Goal: Navigation & Orientation: Find specific page/section

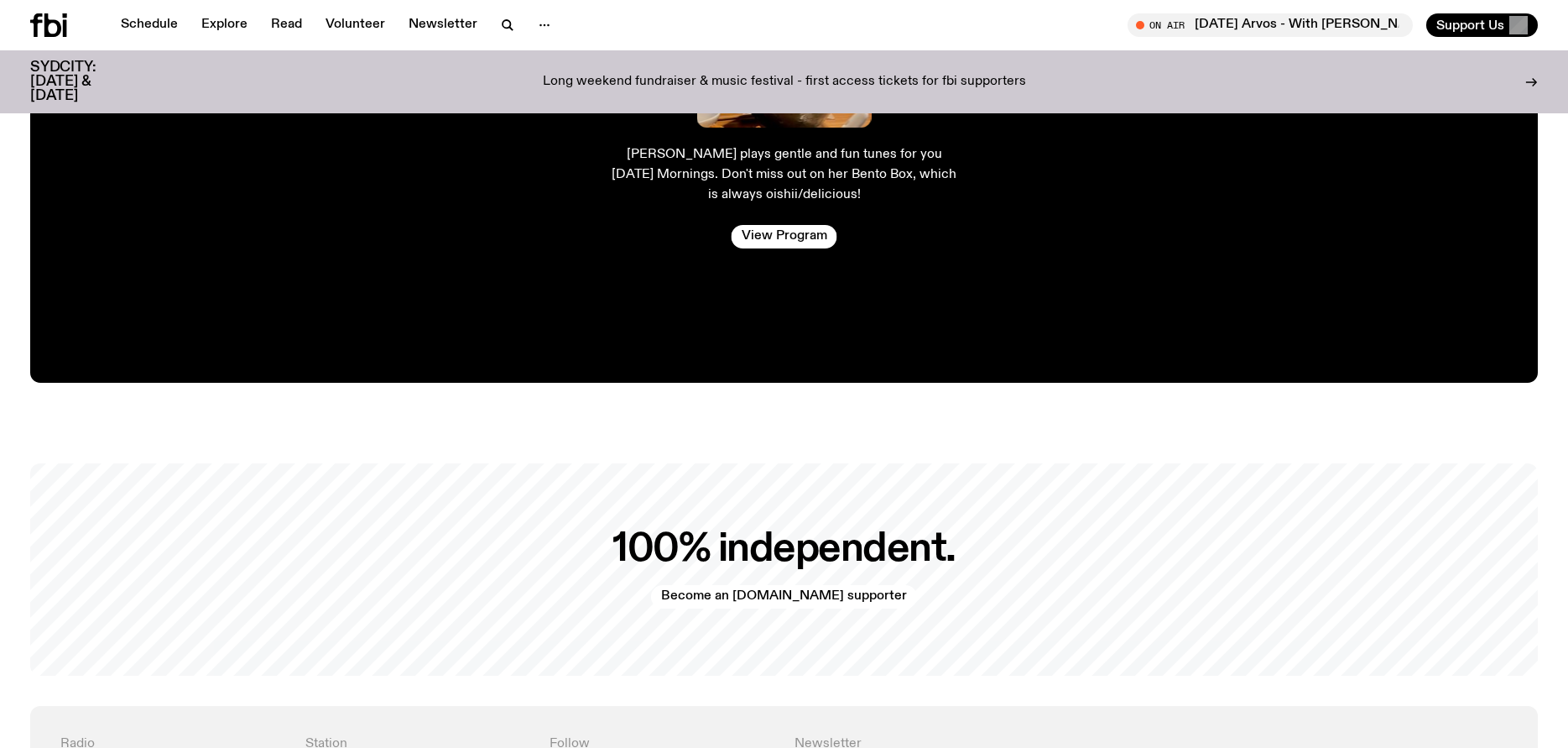
scroll to position [3179, 0]
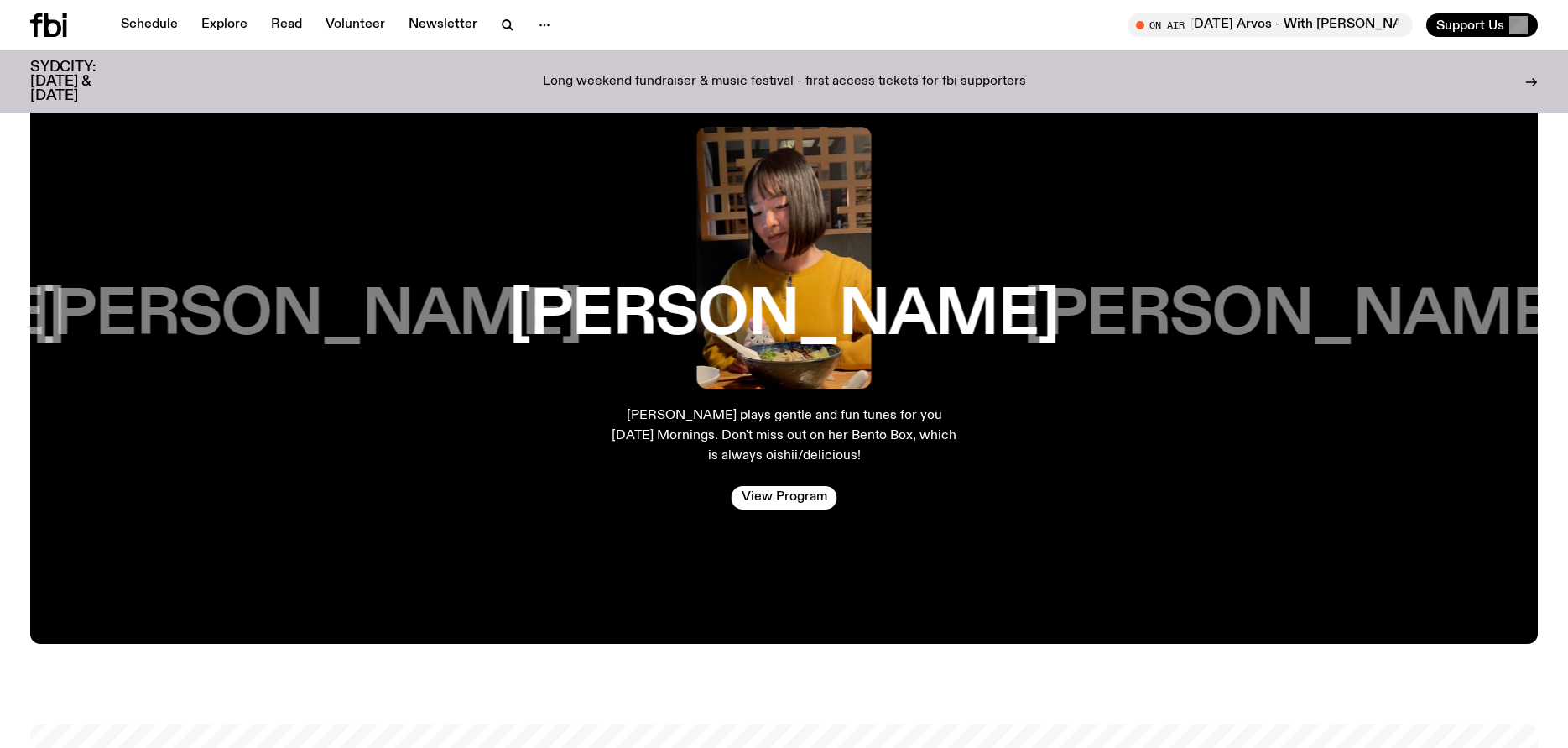
click at [1186, 312] on h3 "[PERSON_NAME]" at bounding box center [1299, 315] width 550 height 64
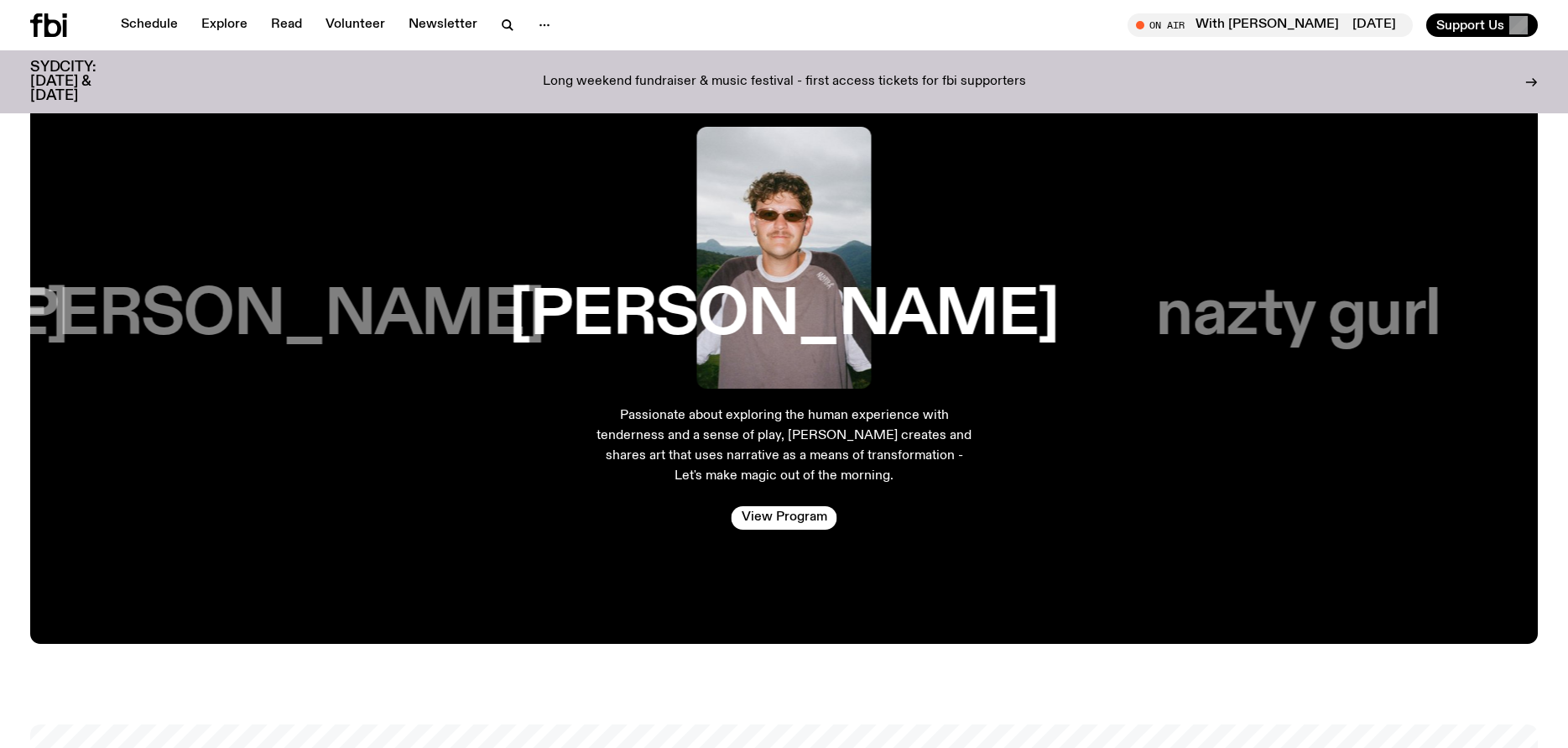
click at [1227, 307] on h3 "nazty gurl" at bounding box center [1298, 315] width 284 height 64
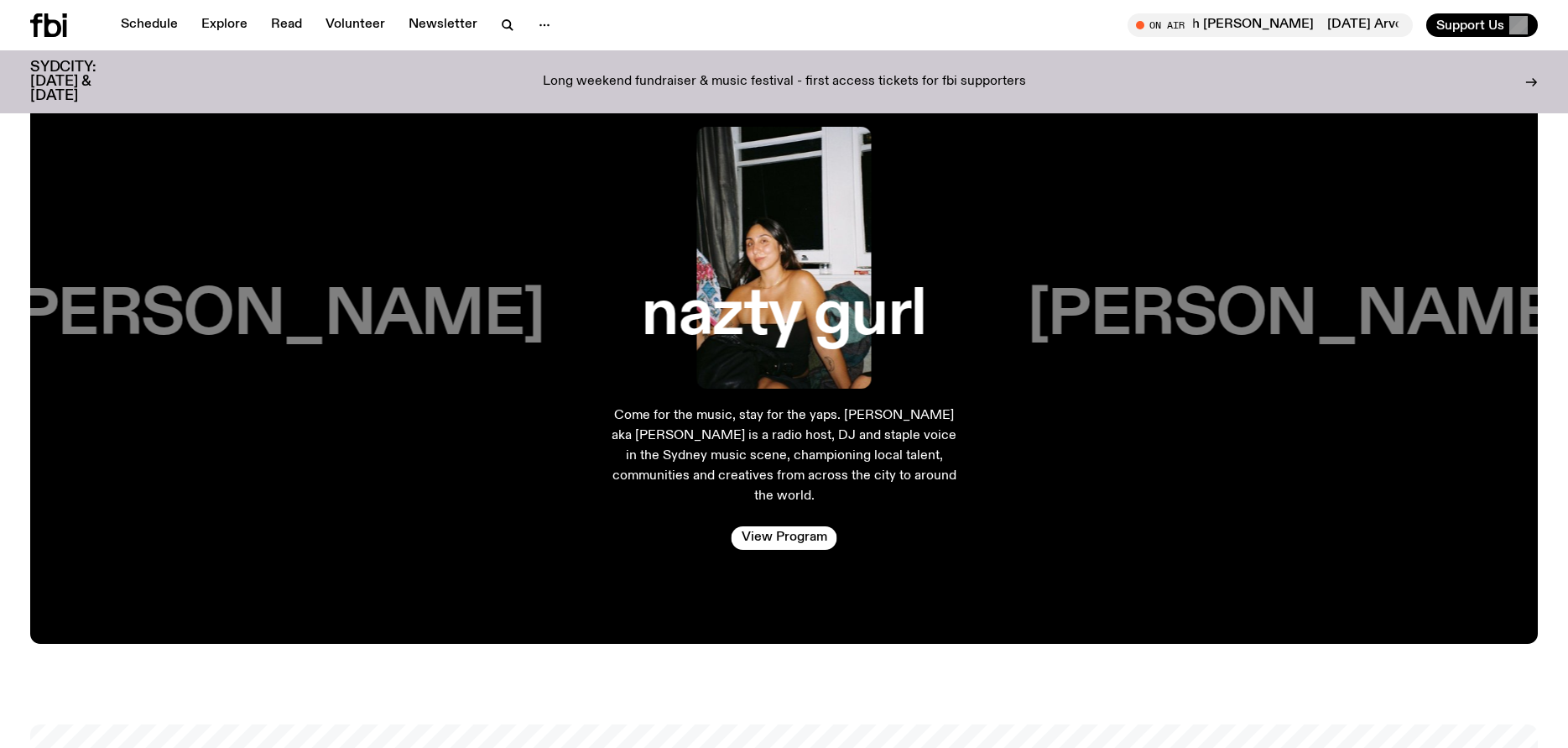
click at [1227, 306] on h3 "[PERSON_NAME]" at bounding box center [1301, 315] width 550 height 64
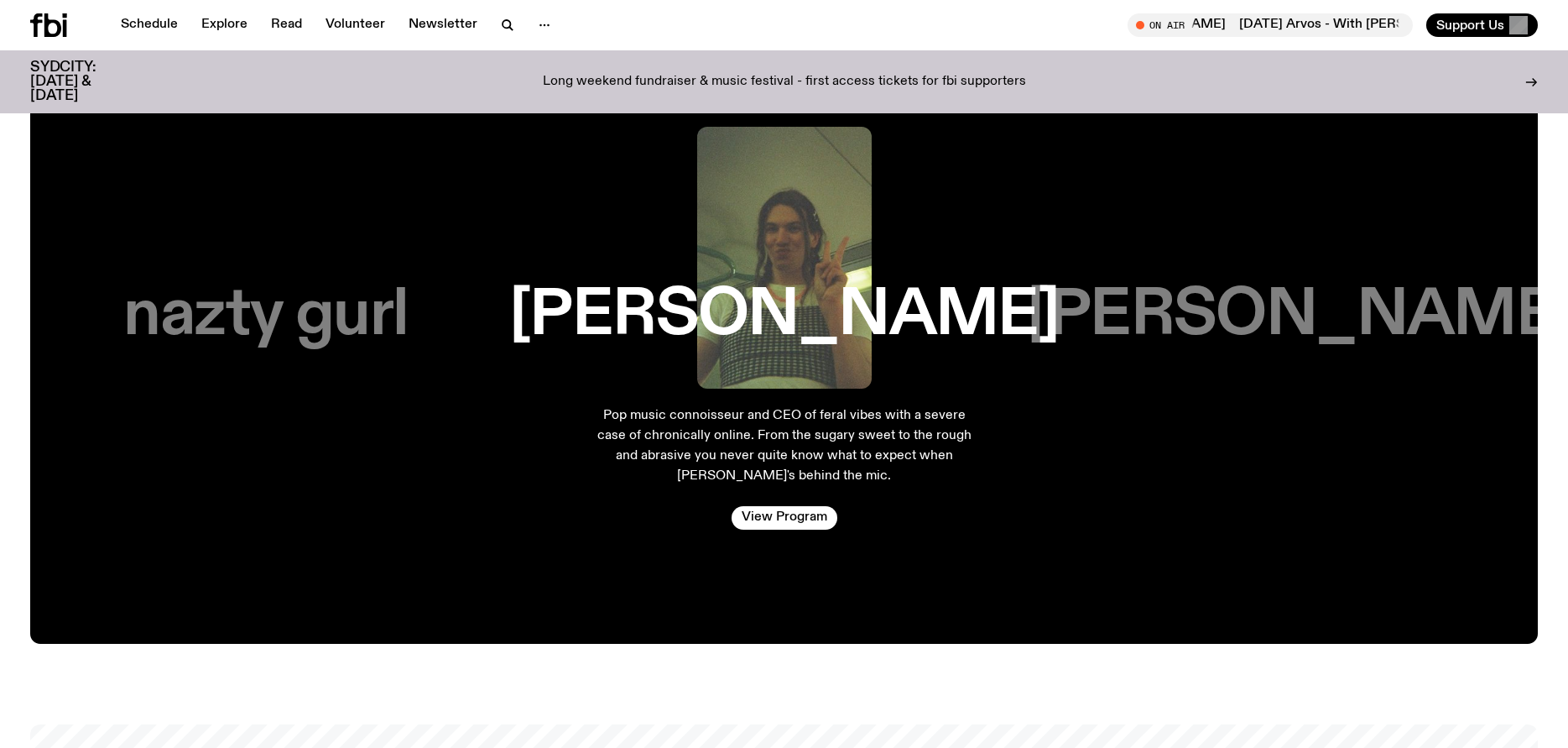
click at [1290, 304] on h3 "[PERSON_NAME]" at bounding box center [1301, 315] width 550 height 64
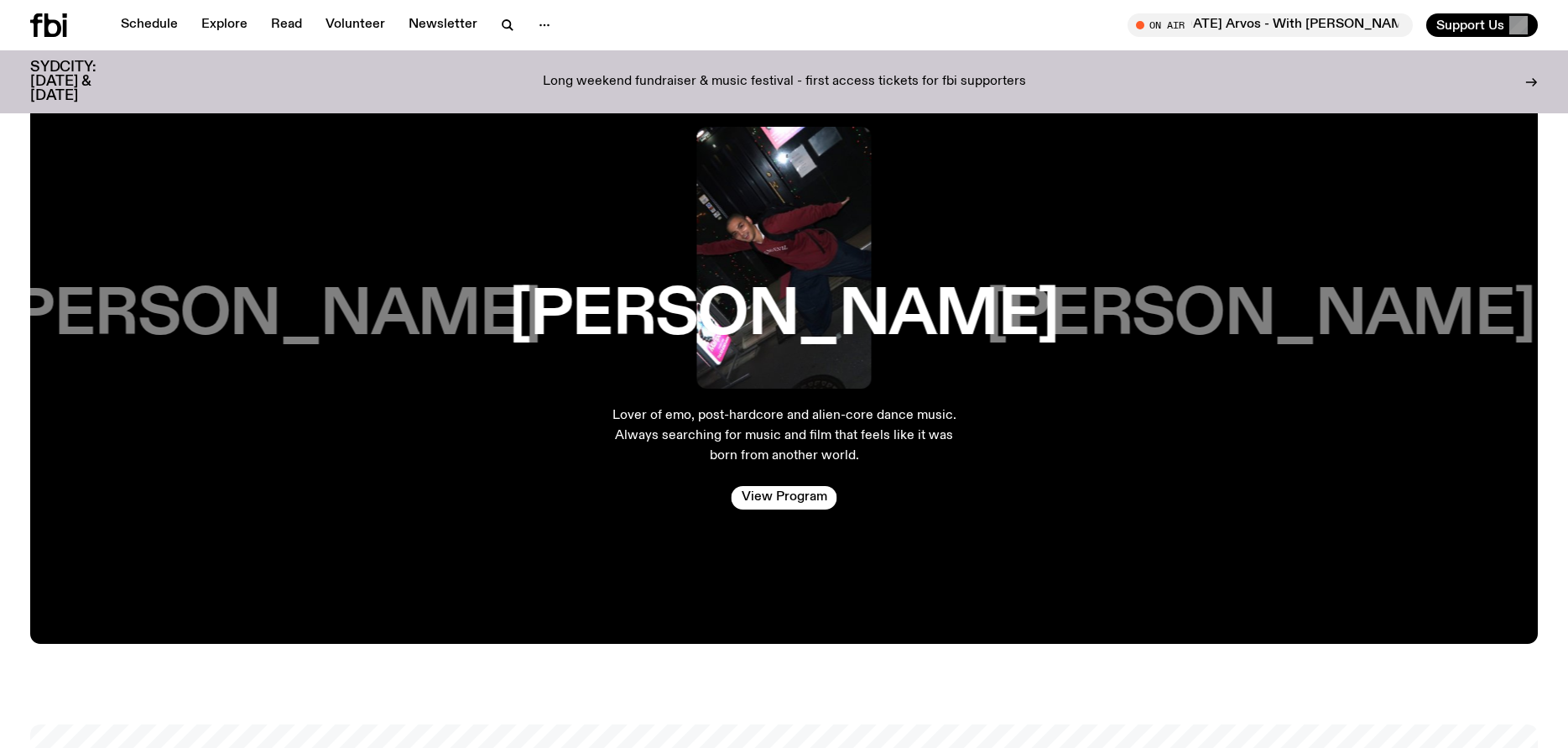
click at [1255, 302] on h3 "[PERSON_NAME]" at bounding box center [1260, 315] width 550 height 64
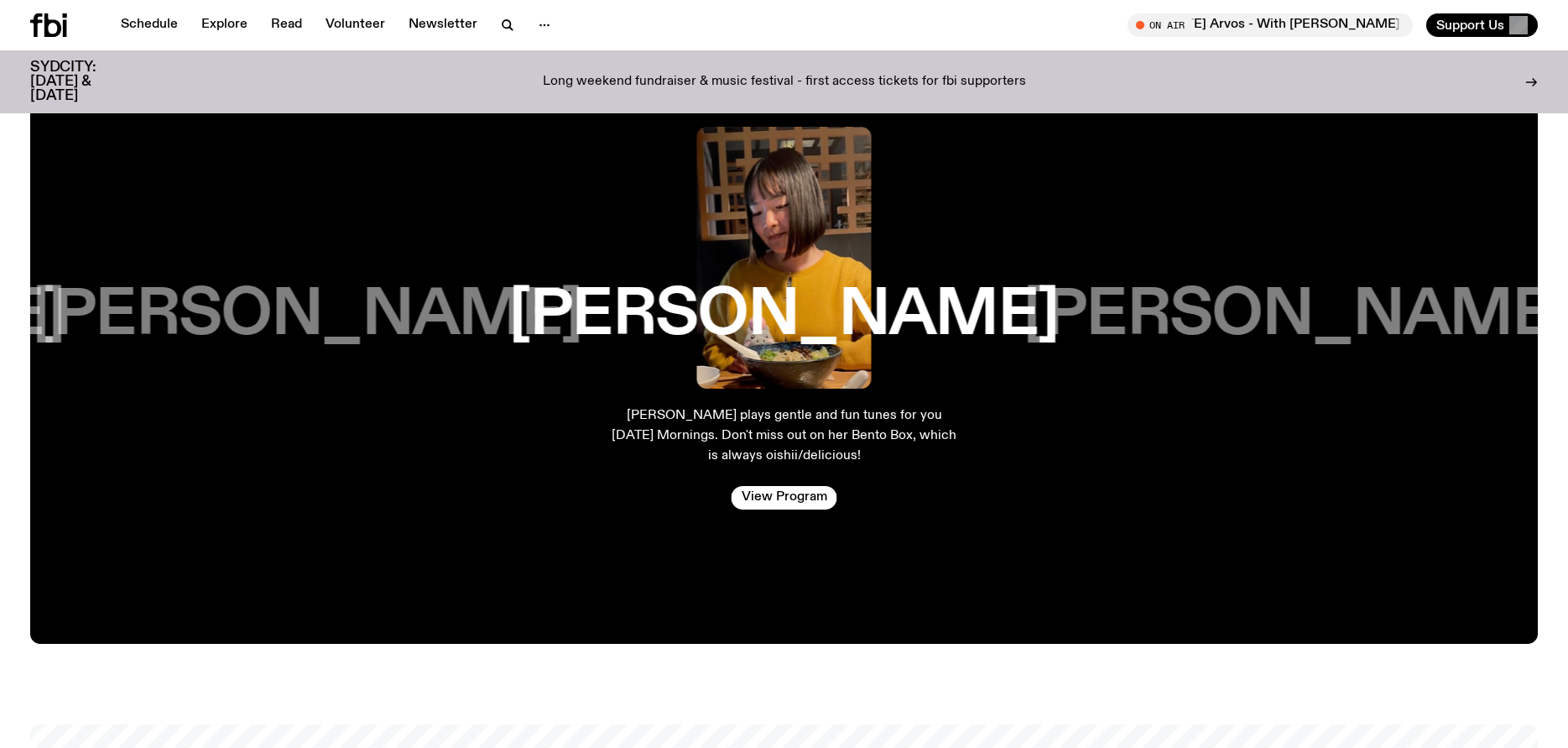
click at [1255, 302] on h3 "[PERSON_NAME]" at bounding box center [1299, 315] width 550 height 64
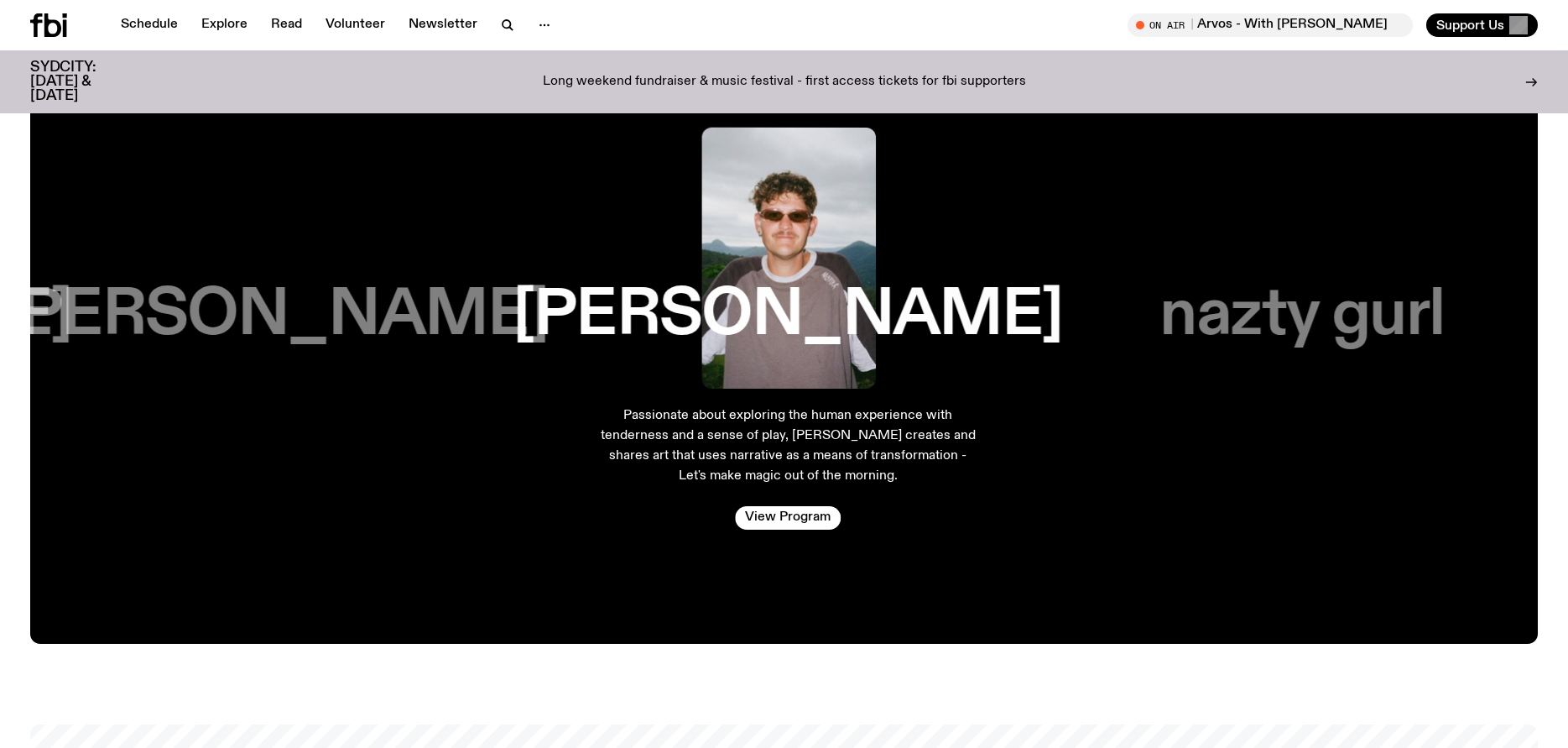
click at [1255, 302] on h3 "nazty gurl" at bounding box center [1302, 315] width 284 height 64
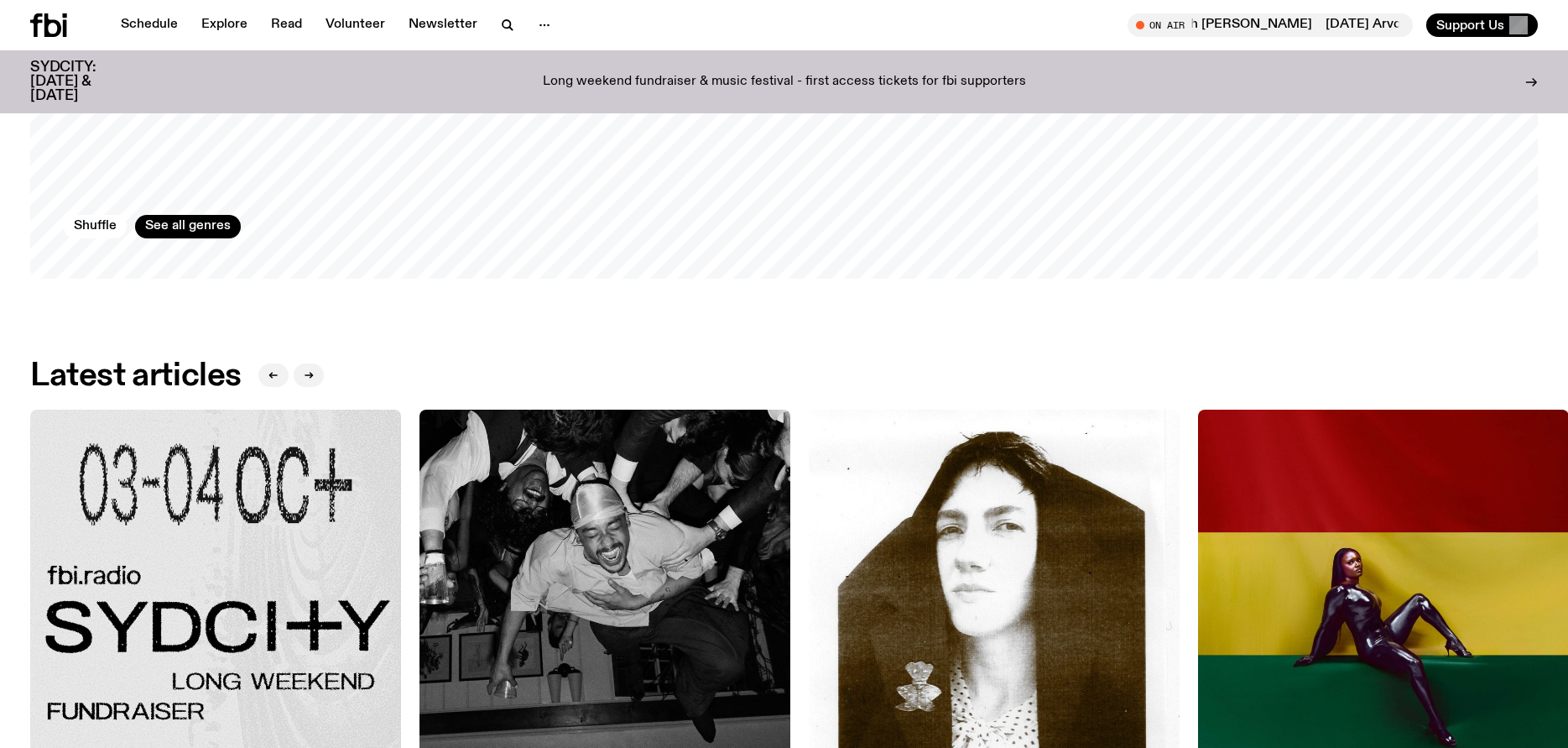
scroll to position [1706, 0]
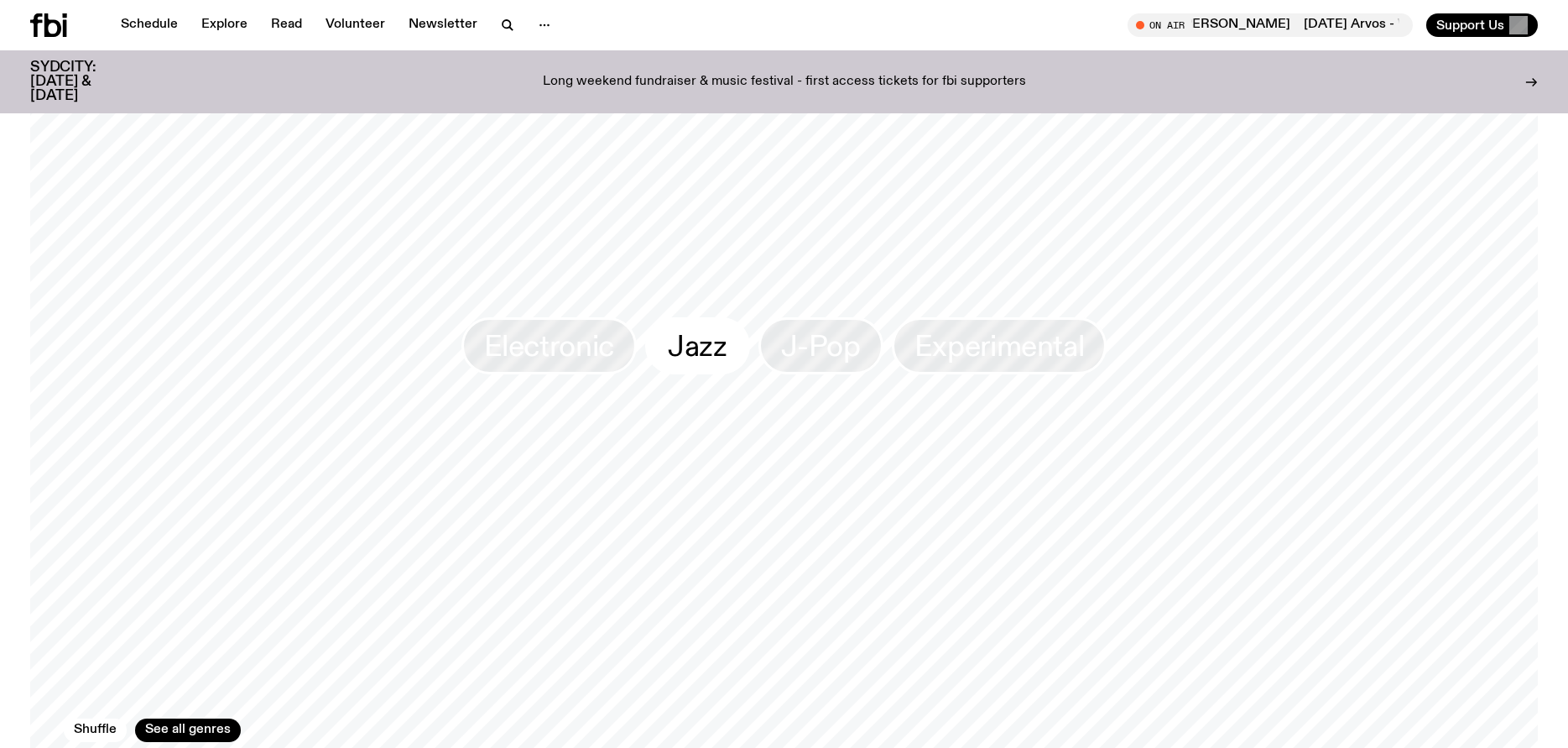
click at [694, 332] on span "Jazz" at bounding box center [697, 346] width 60 height 33
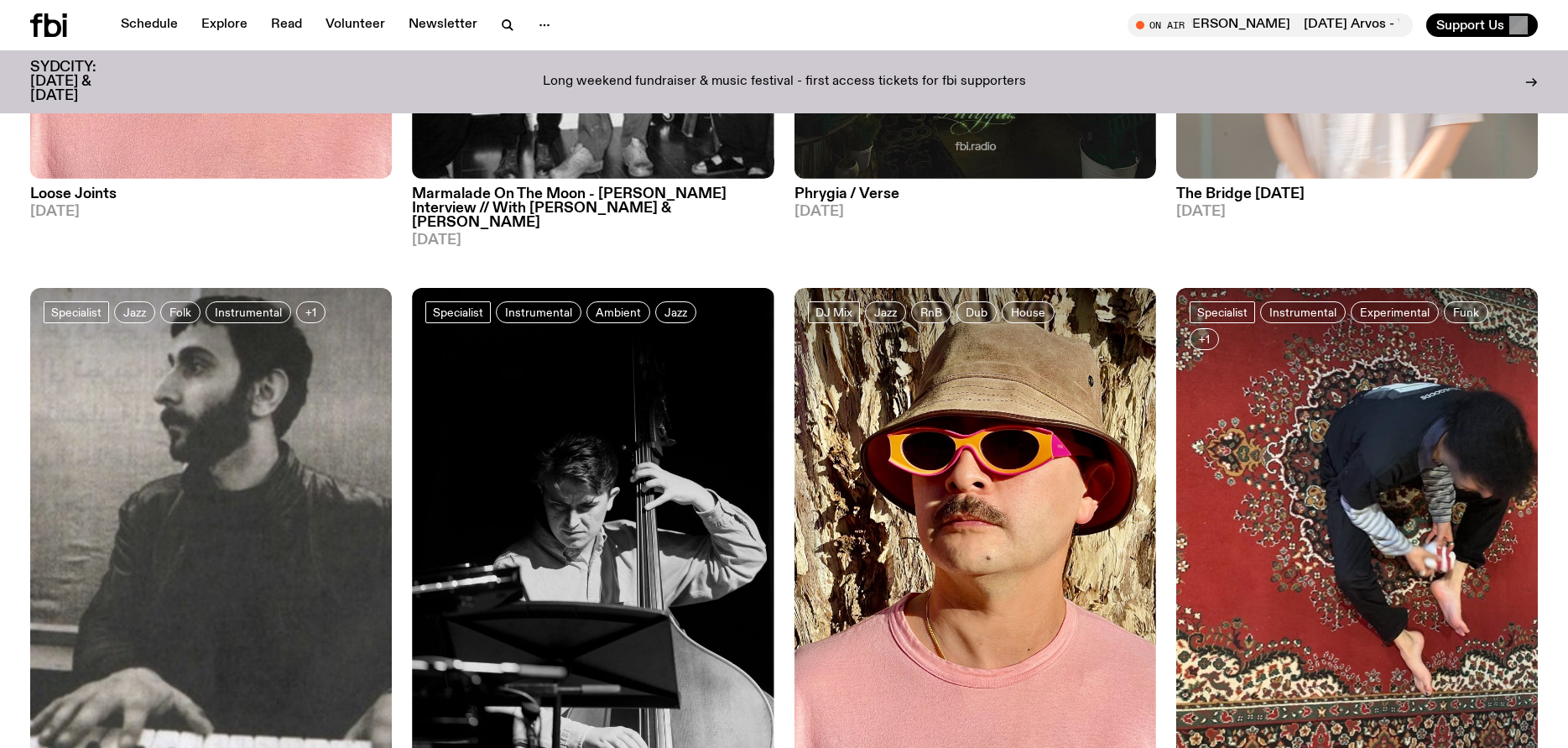
scroll to position [1842, 0]
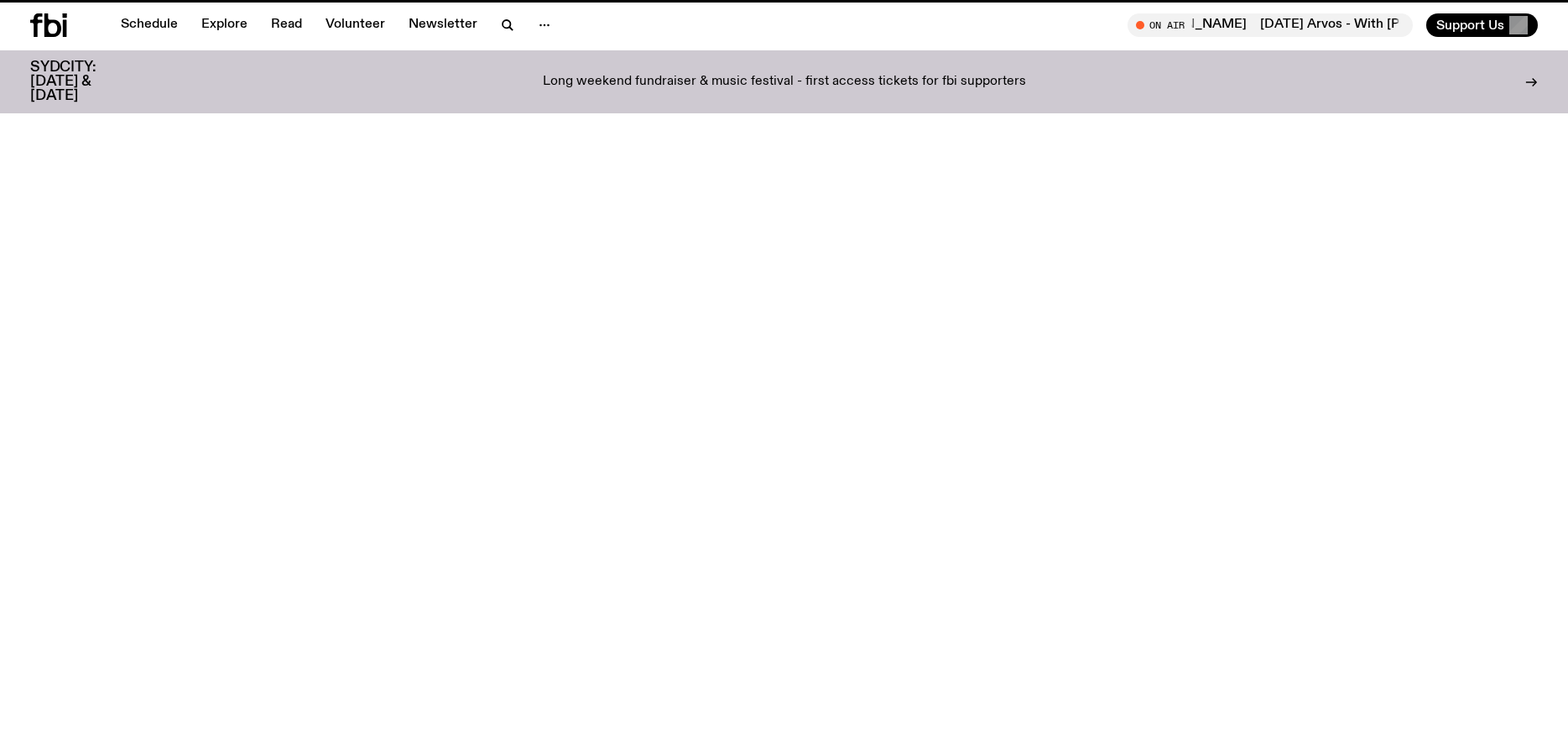
scroll to position [1706, 0]
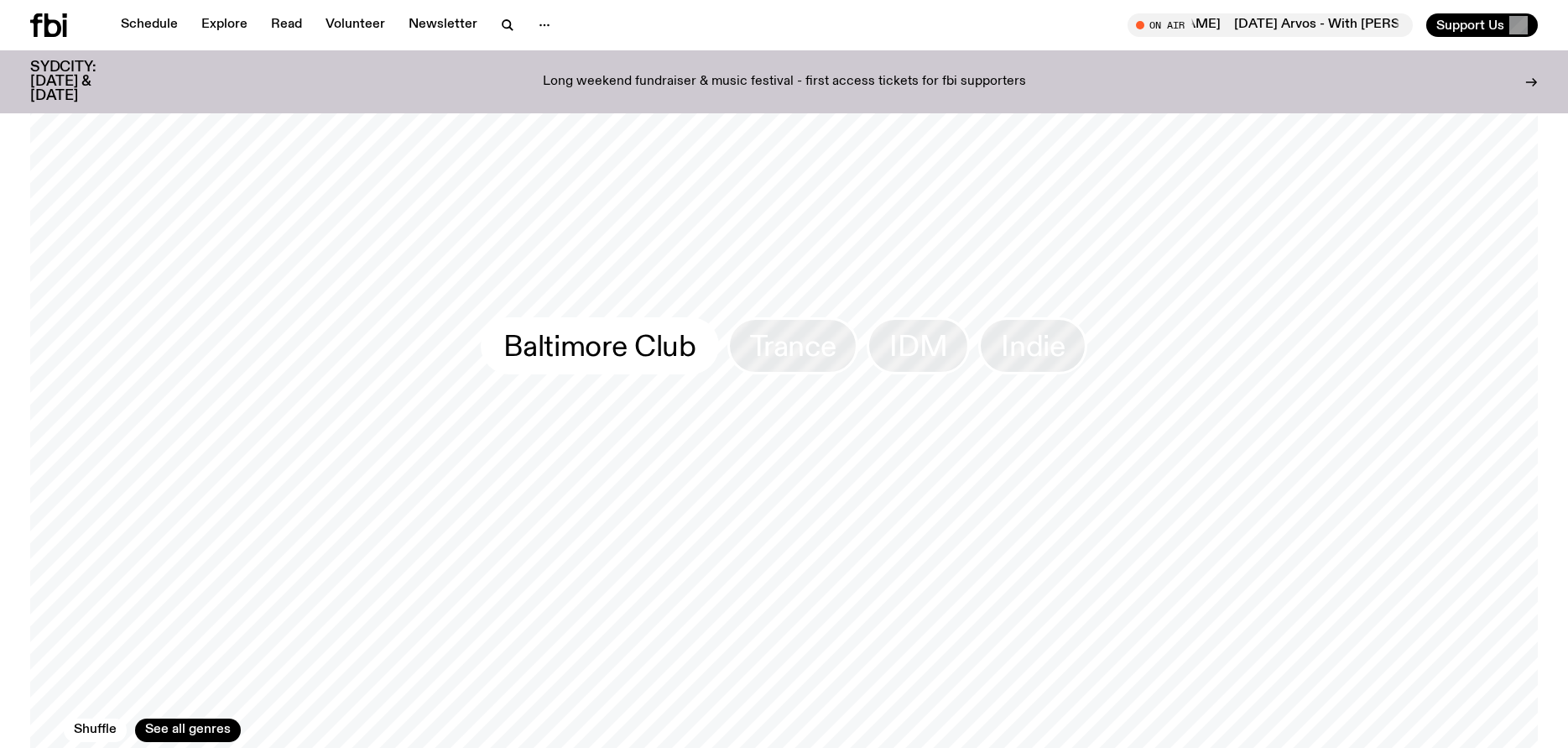
click at [668, 341] on span "Baltimore Club" at bounding box center [599, 346] width 193 height 33
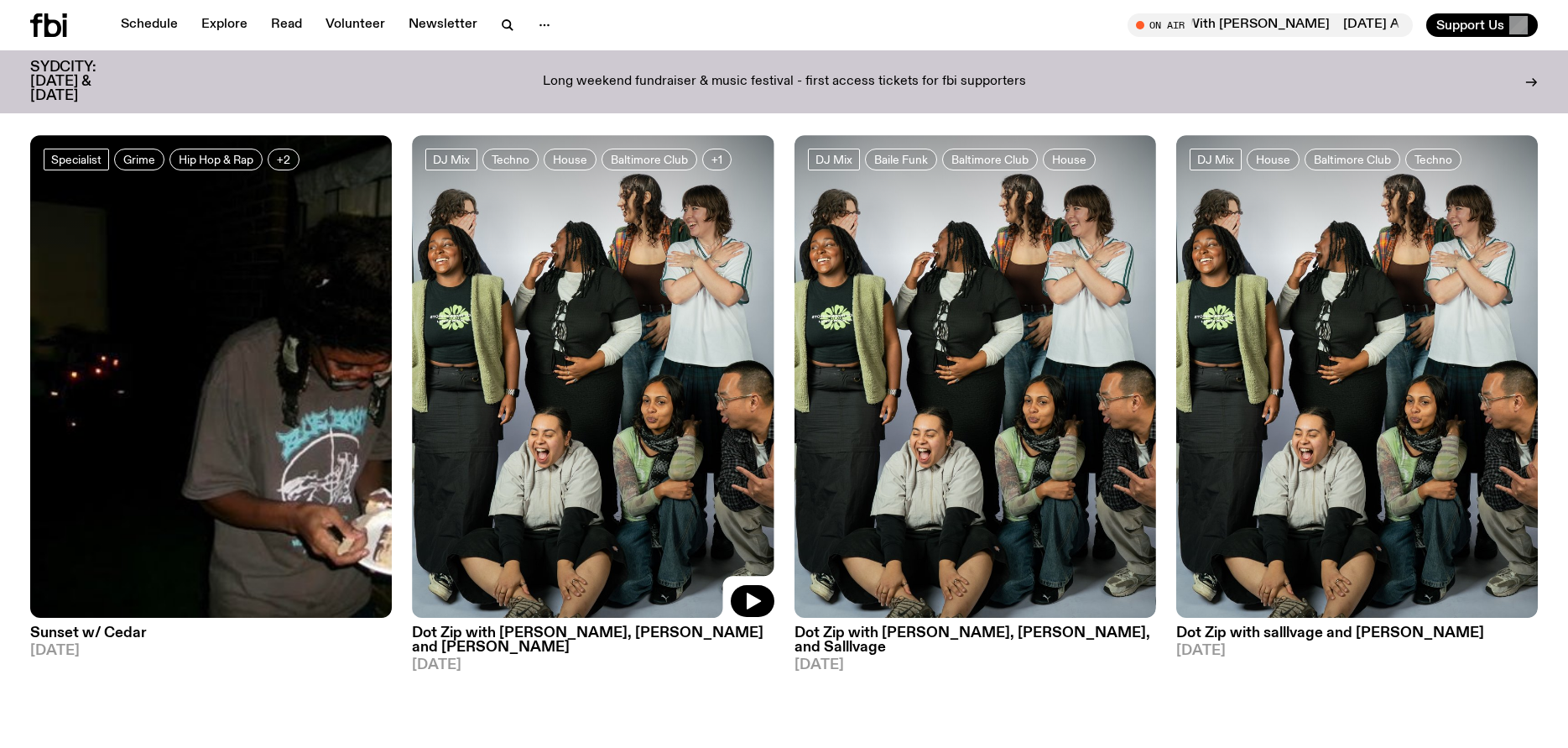
scroll to position [79, 0]
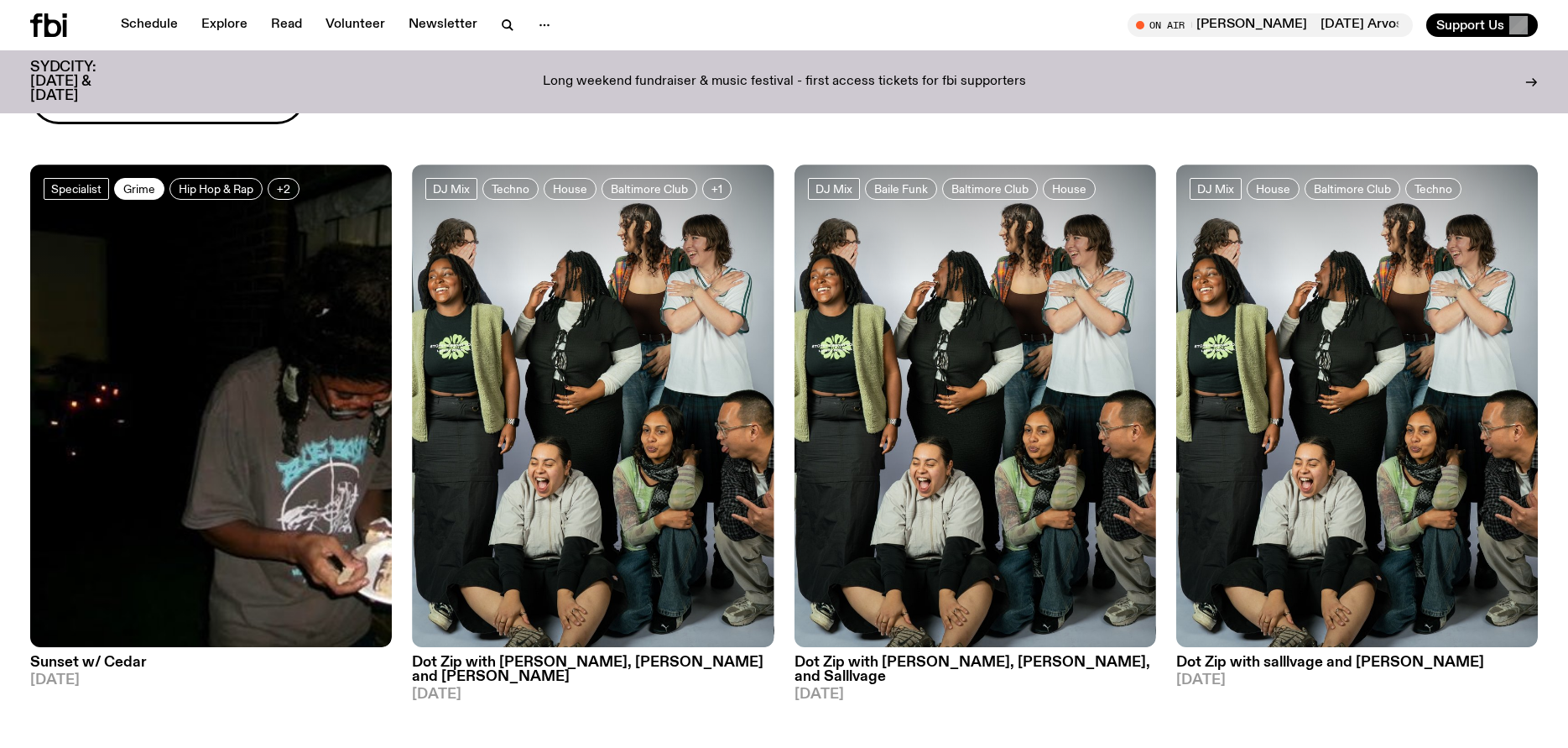
click at [134, 185] on span "Grime" at bounding box center [139, 189] width 32 height 13
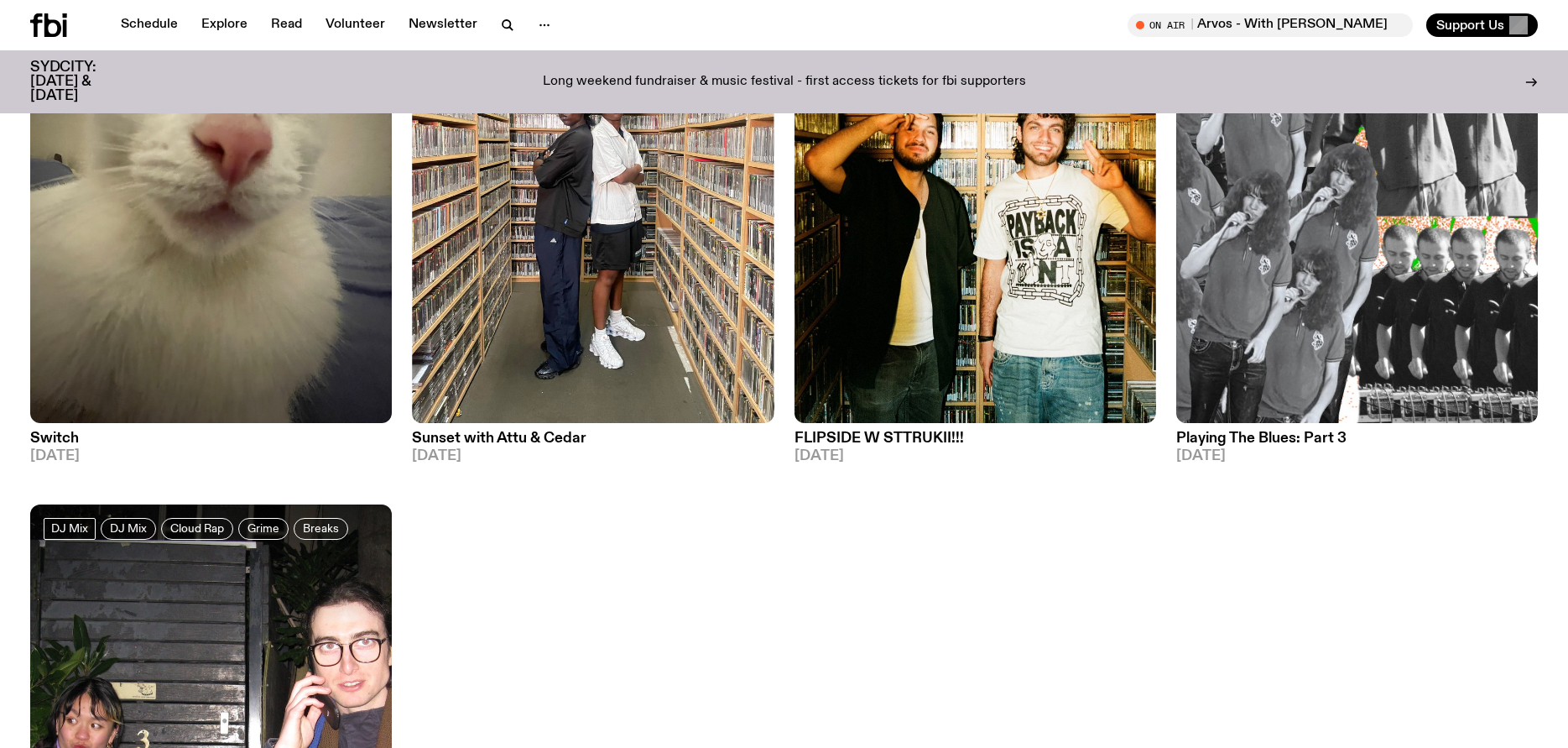
scroll to position [1253, 0]
